Goal: Find specific page/section: Find specific page/section

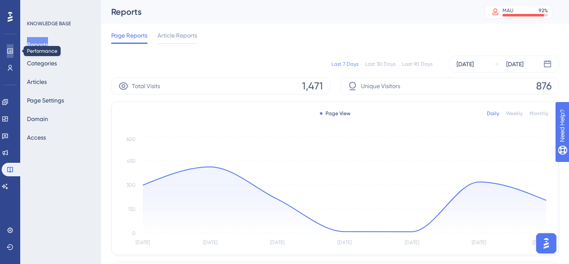
click at [7, 53] on link at bounding box center [10, 50] width 7 height 13
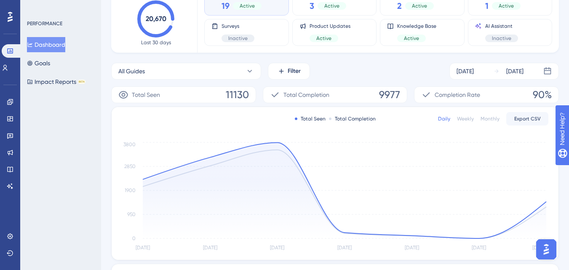
scroll to position [210, 0]
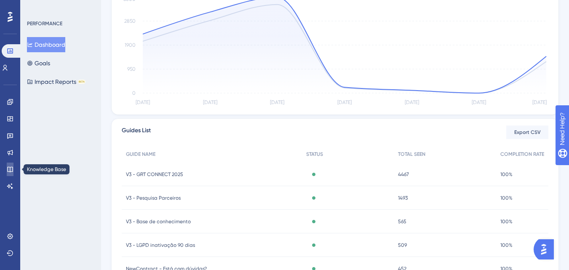
drag, startPoint x: 10, startPoint y: 164, endPoint x: 29, endPoint y: 167, distance: 19.7
click at [10, 164] on link at bounding box center [10, 168] width 7 height 13
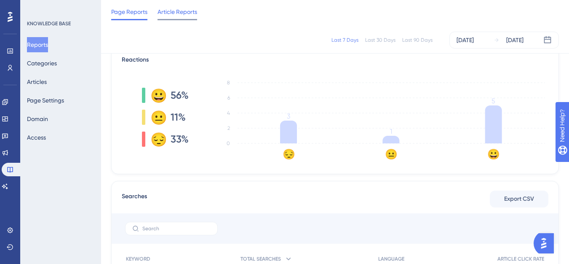
scroll to position [84, 0]
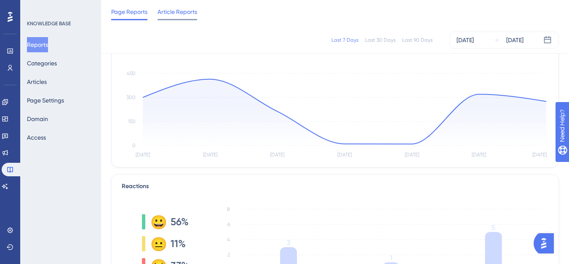
click at [183, 14] on span "Article Reports" at bounding box center [177, 12] width 40 height 10
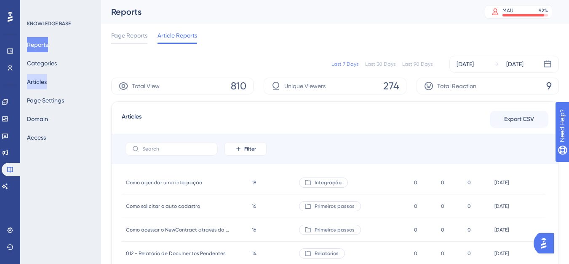
click at [47, 79] on button "Articles" at bounding box center [37, 81] width 20 height 15
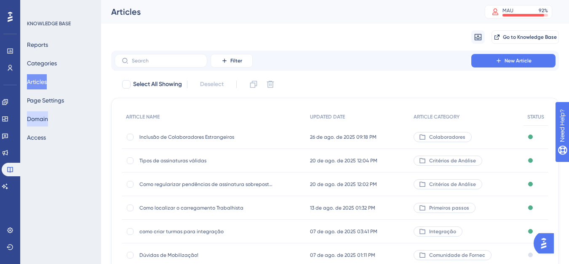
click at [40, 117] on button "Domain" at bounding box center [37, 118] width 21 height 15
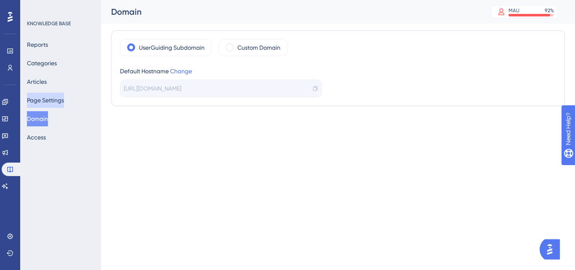
click at [40, 103] on button "Page Settings" at bounding box center [45, 100] width 37 height 15
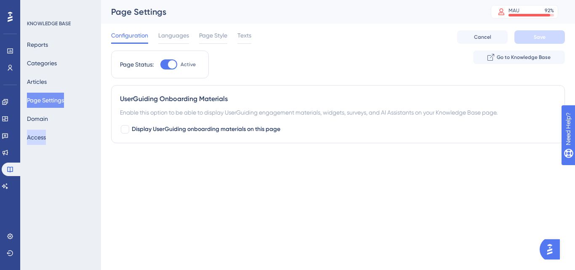
click at [35, 136] on button "Access" at bounding box center [36, 137] width 19 height 15
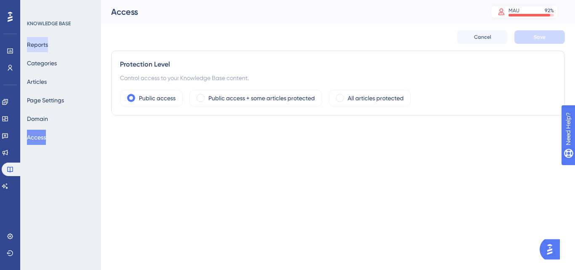
click at [31, 50] on button "Reports" at bounding box center [37, 44] width 21 height 15
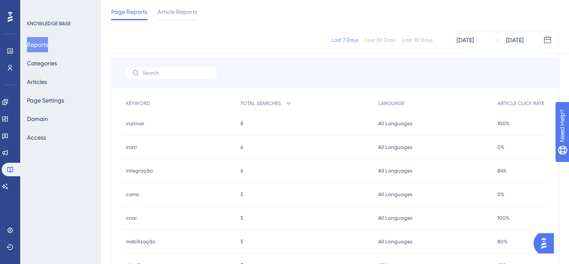
scroll to position [379, 0]
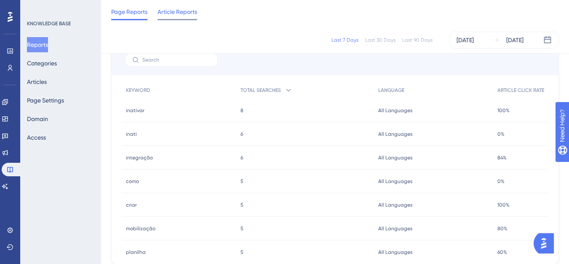
click at [177, 12] on span "Article Reports" at bounding box center [177, 12] width 40 height 10
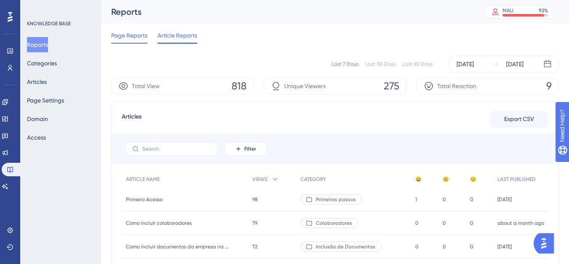
click at [130, 34] on span "Page Reports" at bounding box center [129, 35] width 36 height 10
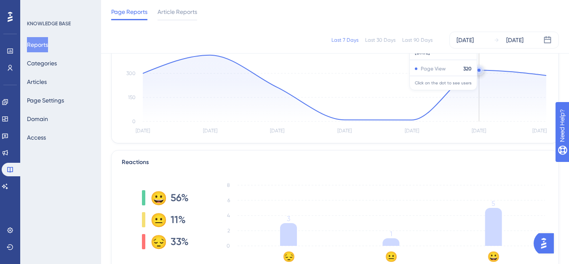
scroll to position [126, 0]
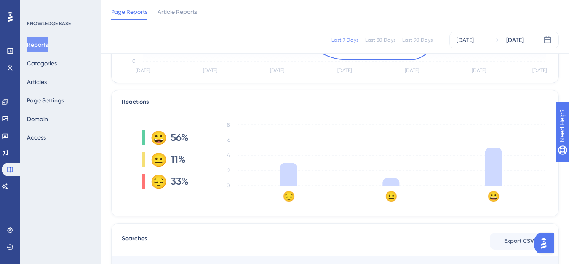
scroll to position [42, 0]
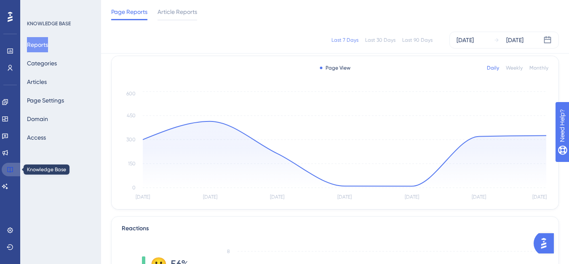
click at [9, 173] on link at bounding box center [12, 168] width 20 height 13
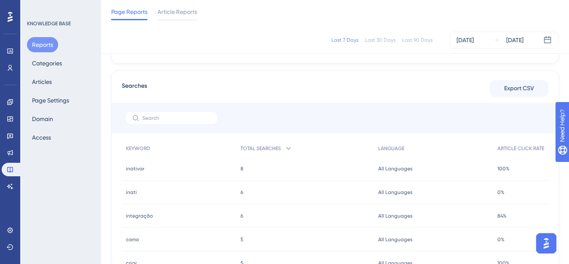
scroll to position [337, 0]
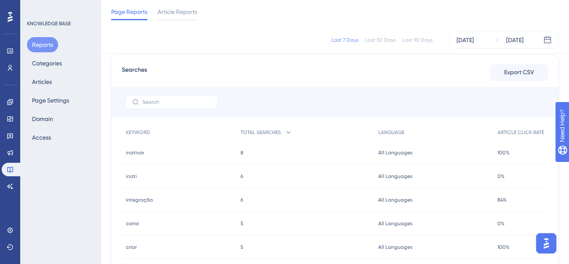
drag, startPoint x: 177, startPoint y: 12, endPoint x: 574, endPoint y: 120, distance: 411.7
click at [177, 12] on span "Article Reports" at bounding box center [177, 12] width 40 height 10
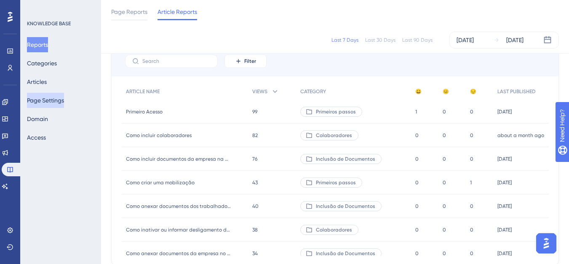
scroll to position [42, 0]
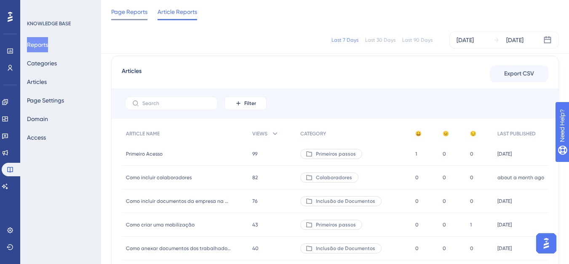
click at [130, 16] on span "Page Reports" at bounding box center [129, 12] width 36 height 10
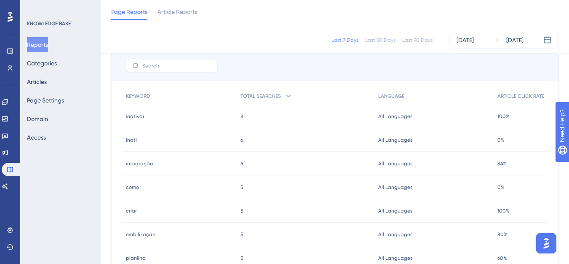
scroll to position [379, 0]
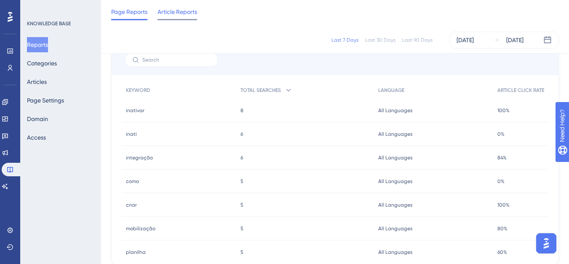
click at [186, 15] on span "Article Reports" at bounding box center [177, 12] width 40 height 10
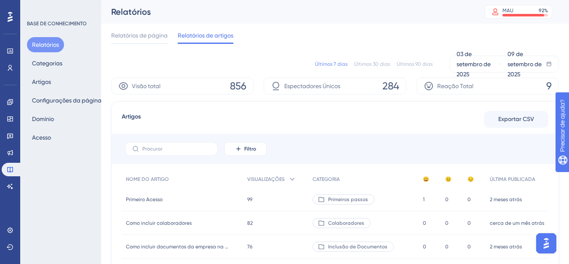
drag, startPoint x: 273, startPoint y: 72, endPoint x: 290, endPoint y: 66, distance: 17.8
click at [275, 72] on div "Últimos 7 dias Últimos 30 dias Últimos 90 dias [DATE] [DATE]" at bounding box center [334, 64] width 447 height 17
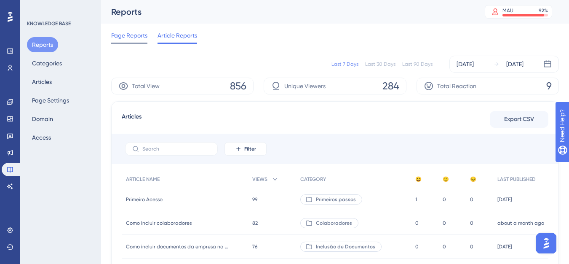
click at [135, 39] on span "Page Reports" at bounding box center [129, 35] width 36 height 10
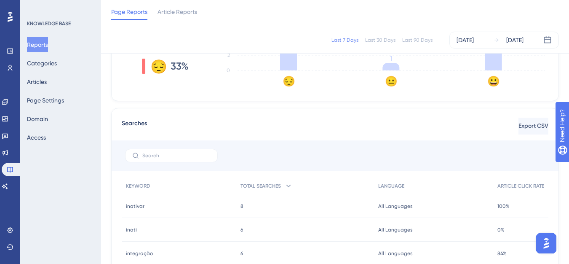
scroll to position [379, 0]
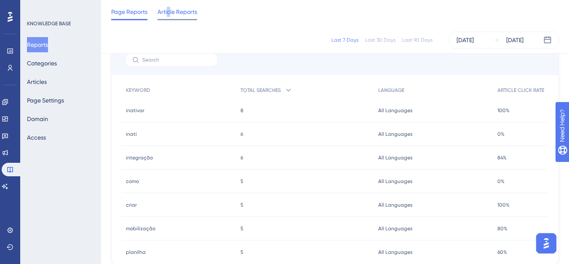
click at [170, 17] on div "Article Reports" at bounding box center [177, 13] width 40 height 13
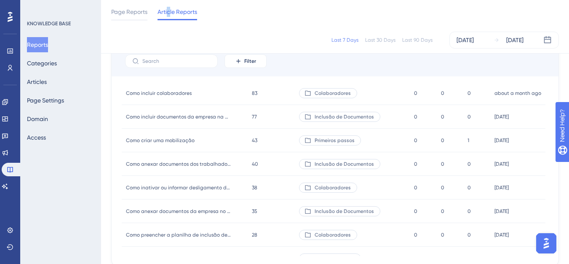
scroll to position [337, 0]
